Goal: Find specific page/section: Find specific page/section

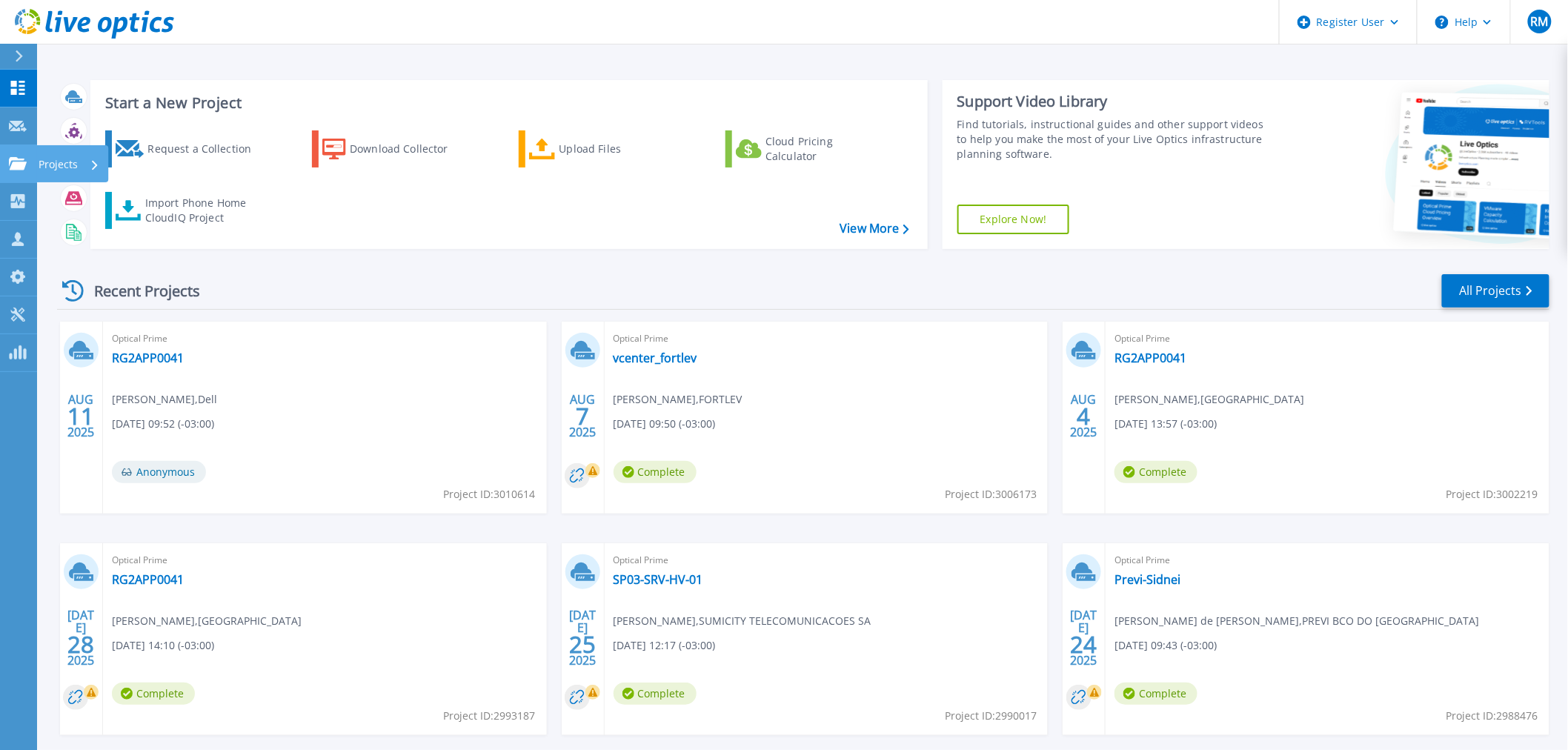
drag, startPoint x: 16, startPoint y: 175, endPoint x: 64, endPoint y: 169, distance: 48.4
click at [16, 175] on link "Projects Projects" at bounding box center [18, 164] width 37 height 38
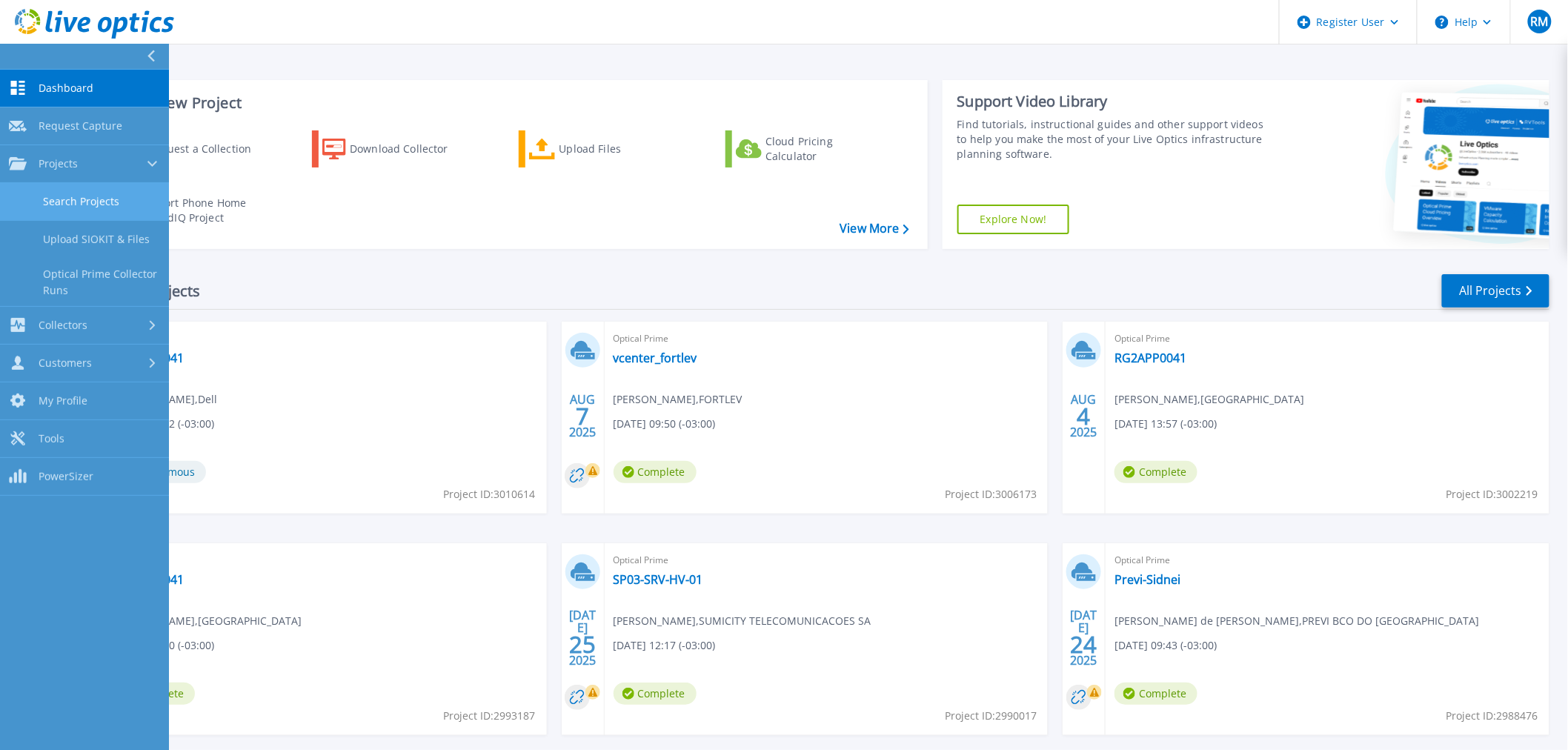
click at [77, 196] on link "Search Projects" at bounding box center [84, 202] width 169 height 38
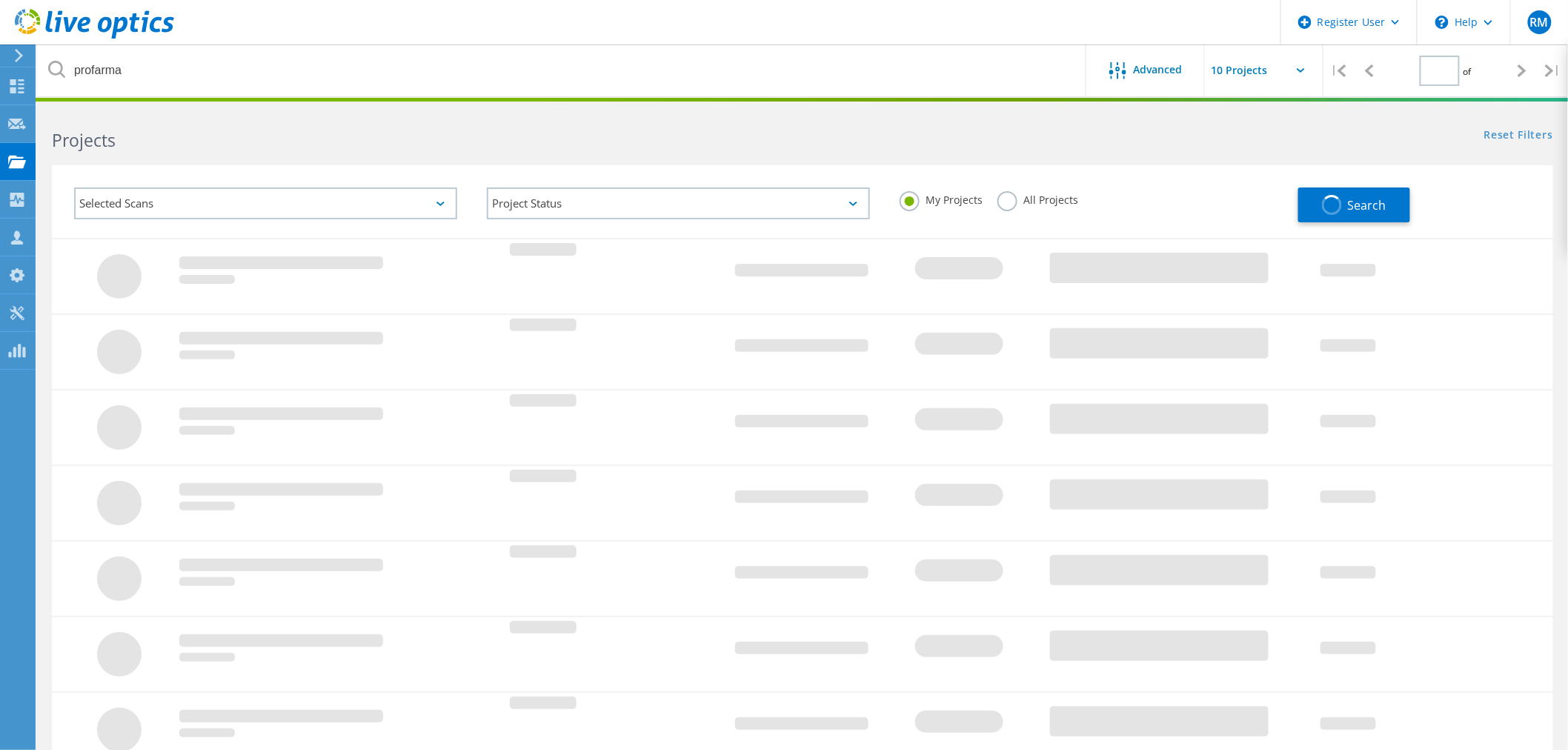
type input "1"
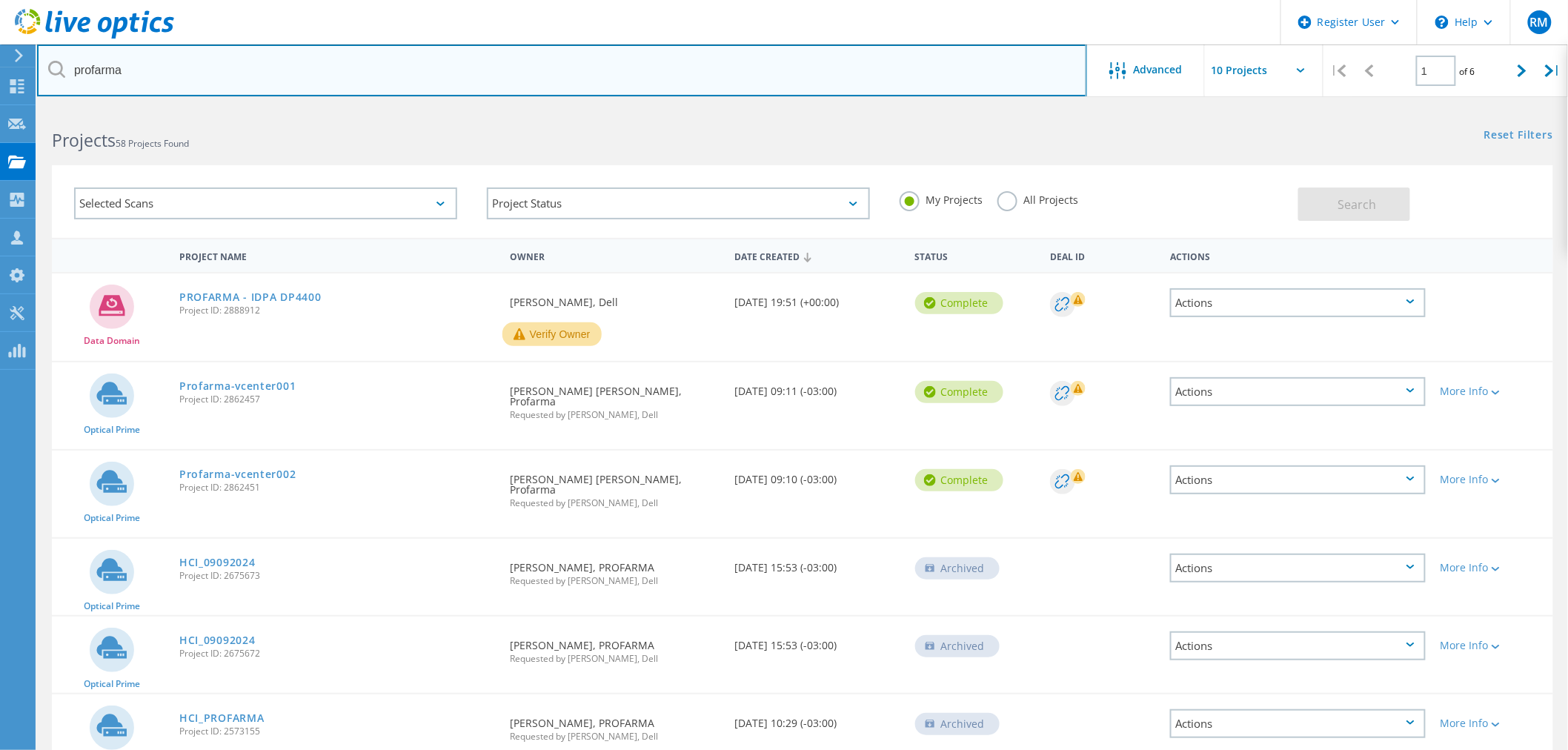
click at [101, 70] on input "profarma" at bounding box center [562, 70] width 1050 height 52
type input "tecon"
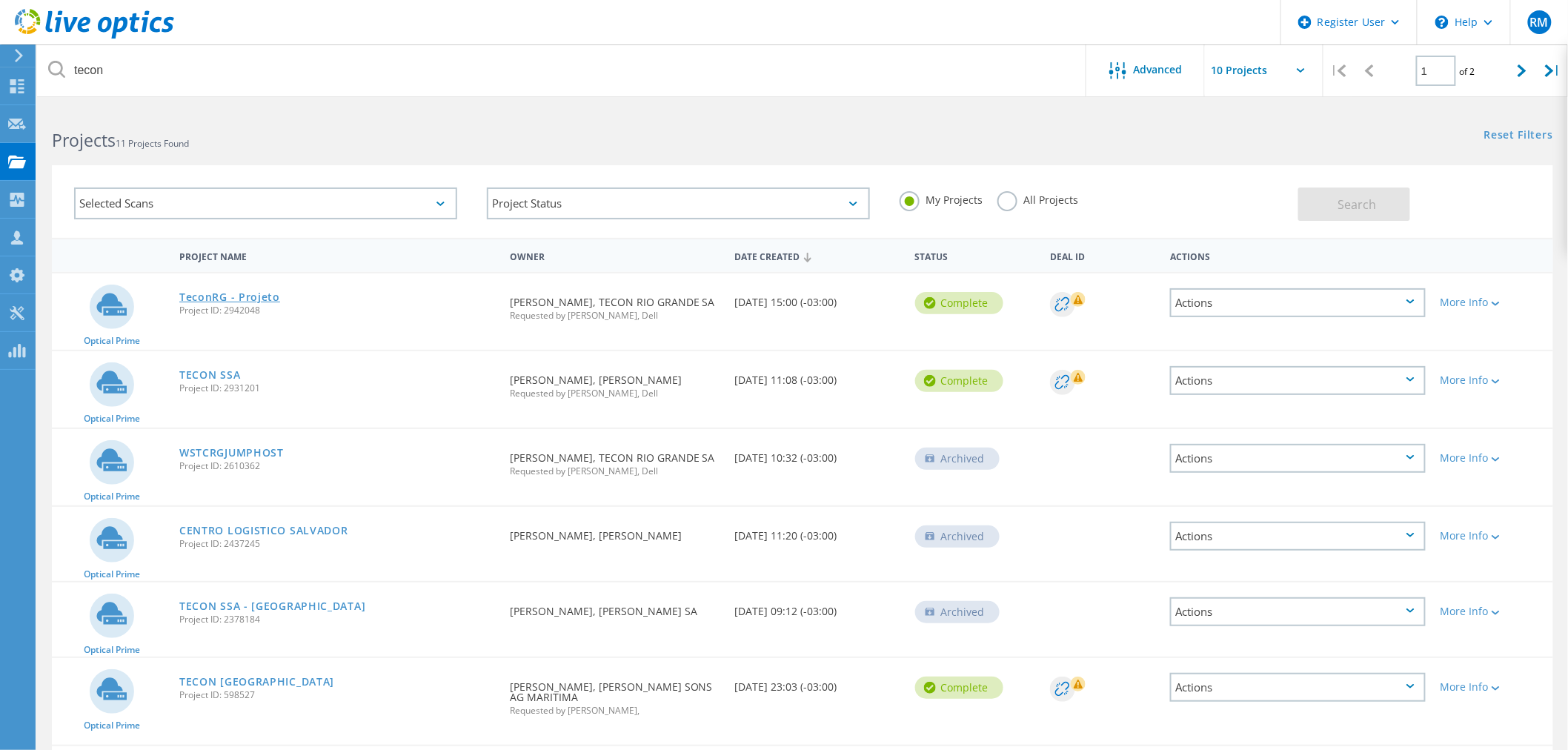
click at [240, 294] on link "TeconRG - Projeto" at bounding box center [230, 297] width 100 height 11
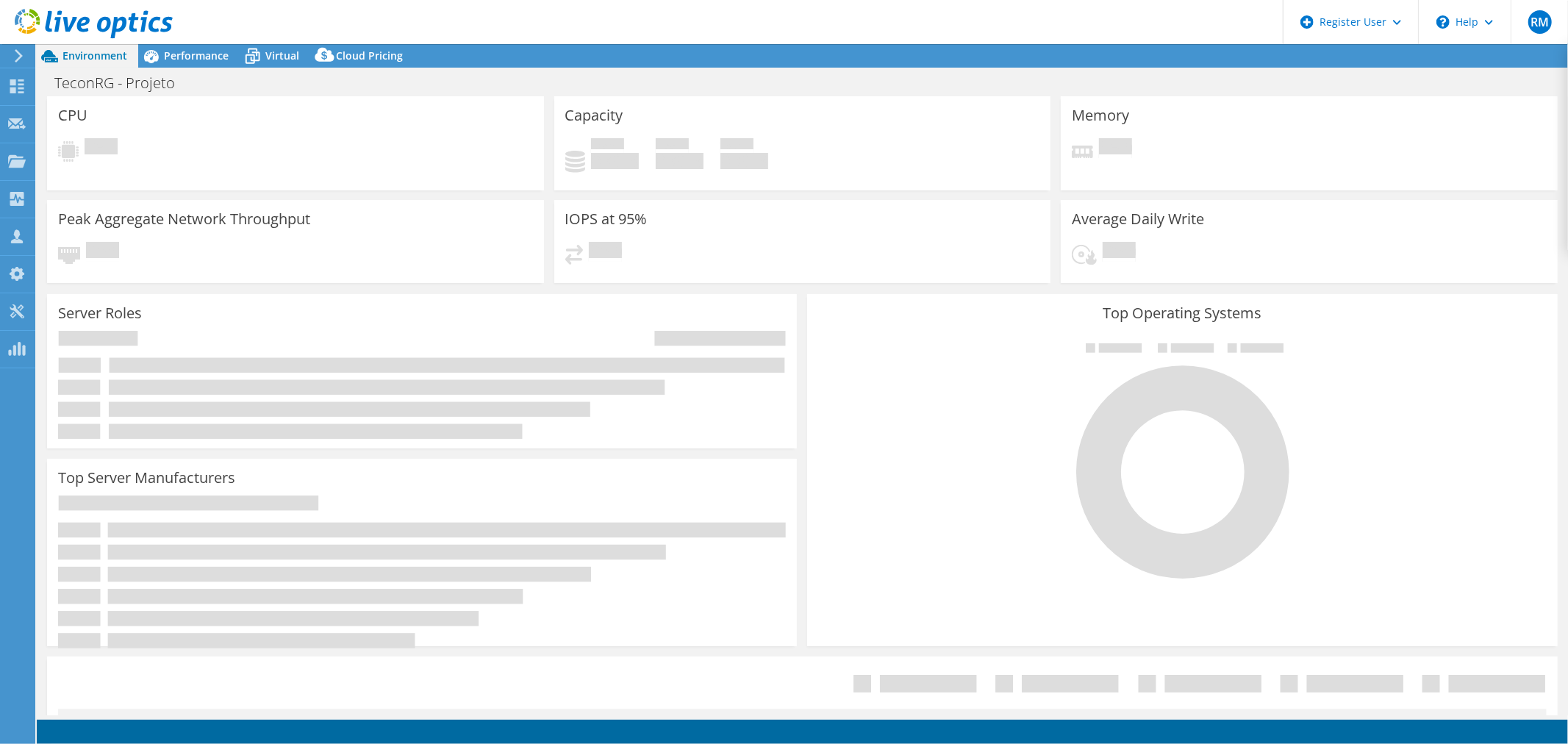
select select "USD"
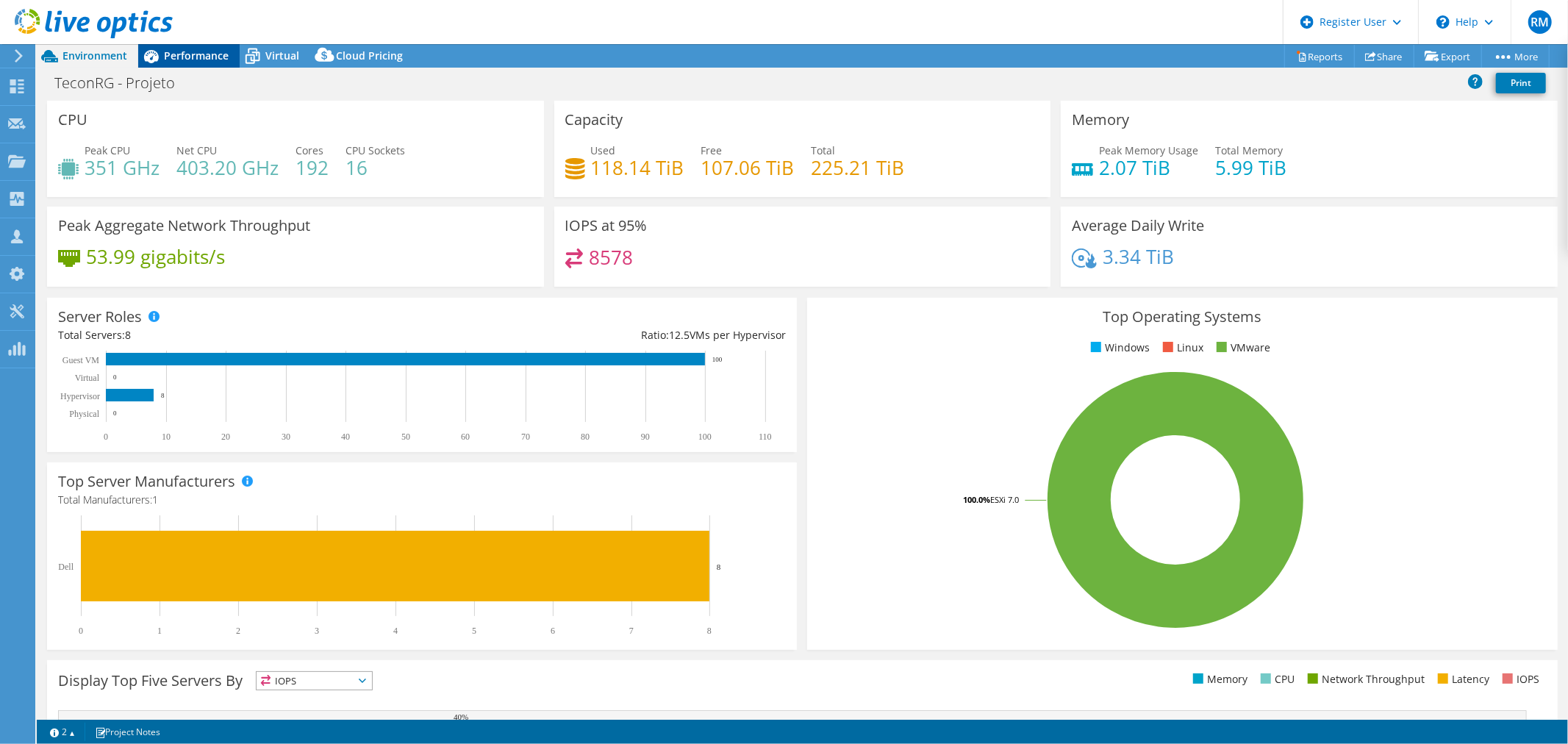
click at [200, 65] on div "Performance" at bounding box center [189, 56] width 101 height 24
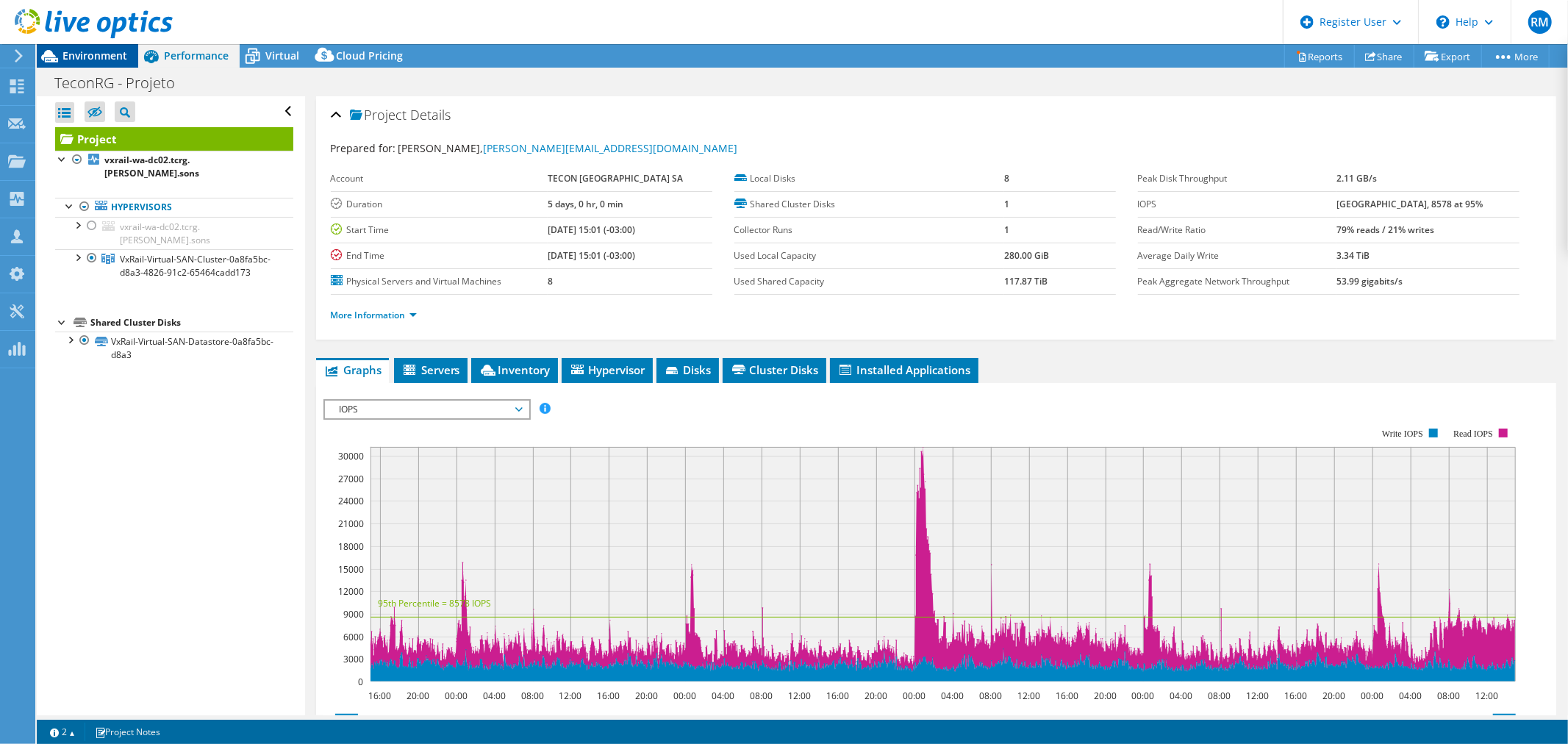
click at [118, 51] on span "Environment" at bounding box center [94, 55] width 65 height 14
